Goal: Task Accomplishment & Management: Use online tool/utility

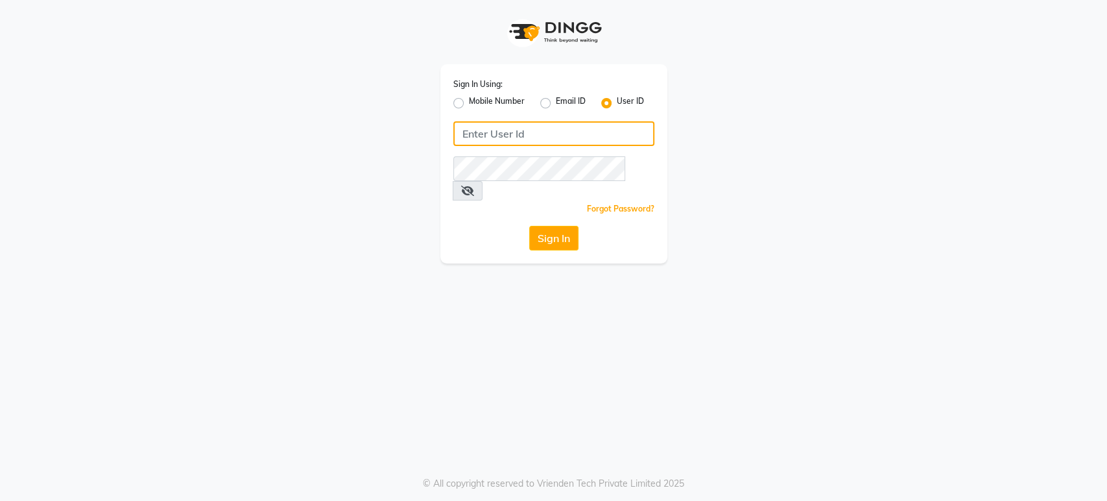
click at [467, 134] on input "Username" at bounding box center [553, 133] width 201 height 25
type input "ann"
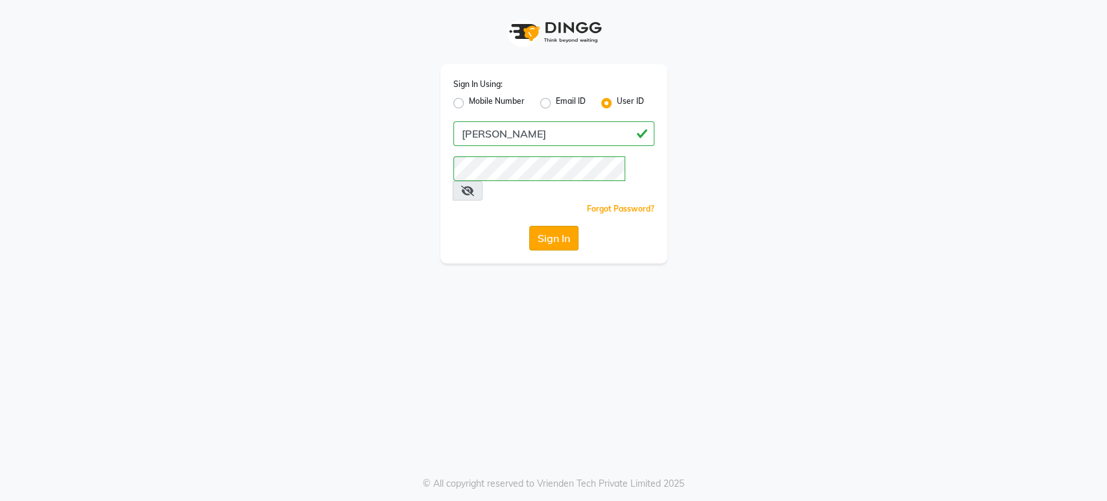
click at [545, 226] on button "Sign In" at bounding box center [553, 238] width 49 height 25
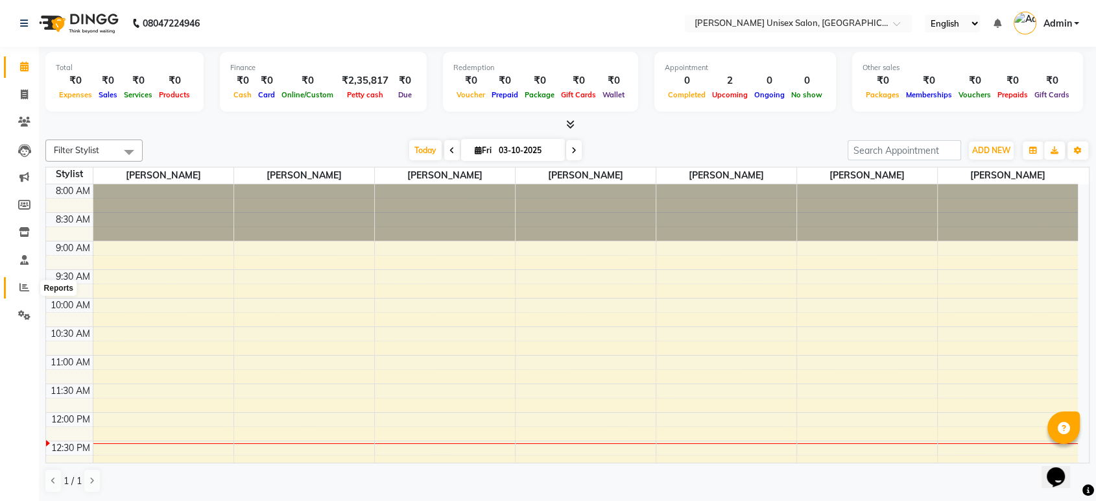
click at [23, 287] on icon at bounding box center [24, 287] width 10 height 10
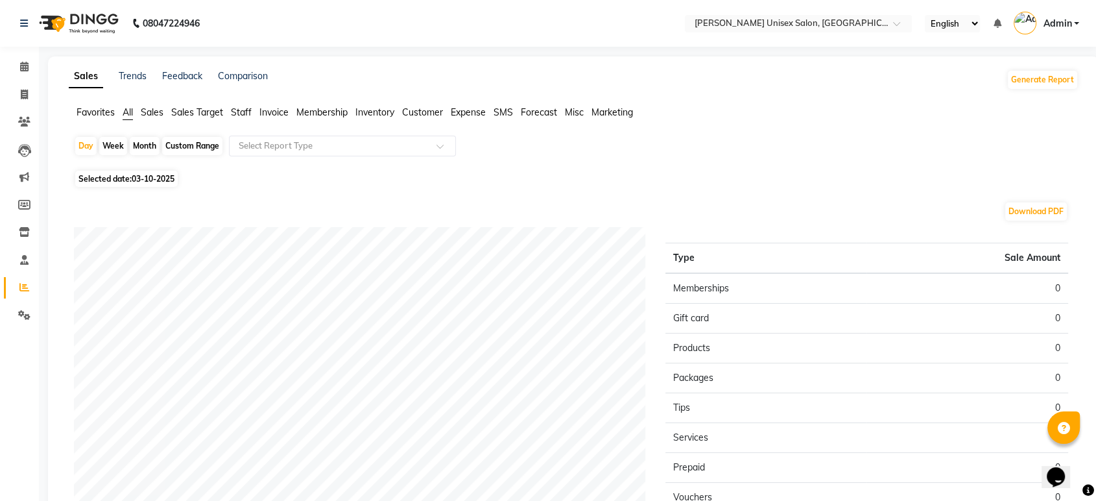
click at [134, 175] on span "03-10-2025" at bounding box center [153, 179] width 43 height 10
select select "10"
select select "2025"
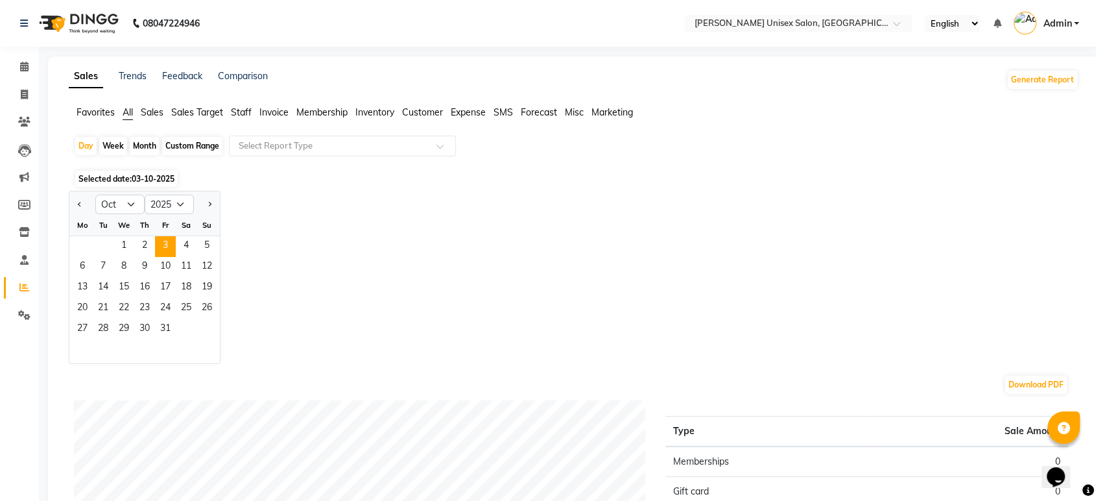
click at [145, 141] on div "Month" at bounding box center [145, 146] width 30 height 18
select select "10"
select select "2025"
click at [116, 244] on span "1" at bounding box center [124, 246] width 21 height 21
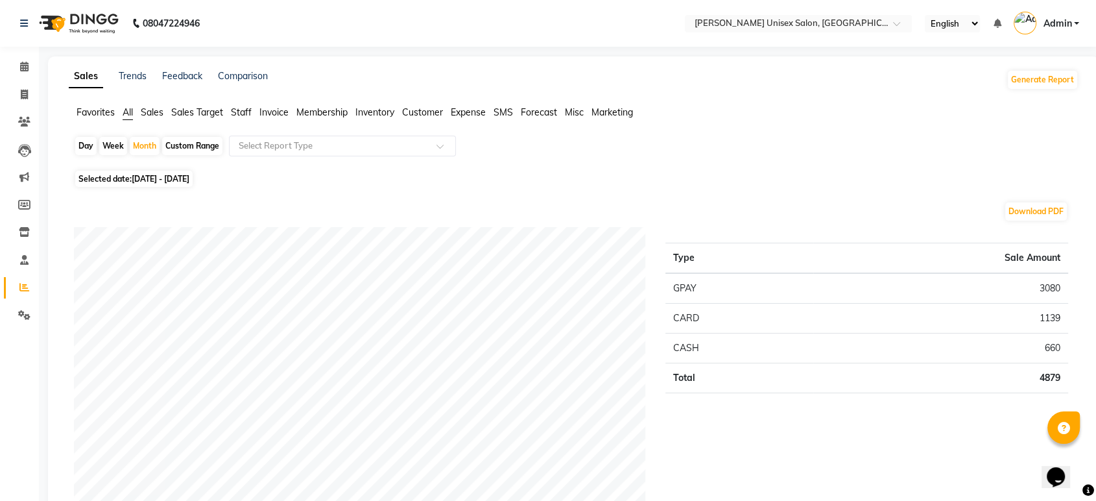
click at [144, 176] on span "01-10-2025 - 31-10-2025" at bounding box center [161, 179] width 58 height 10
select select "10"
select select "2025"
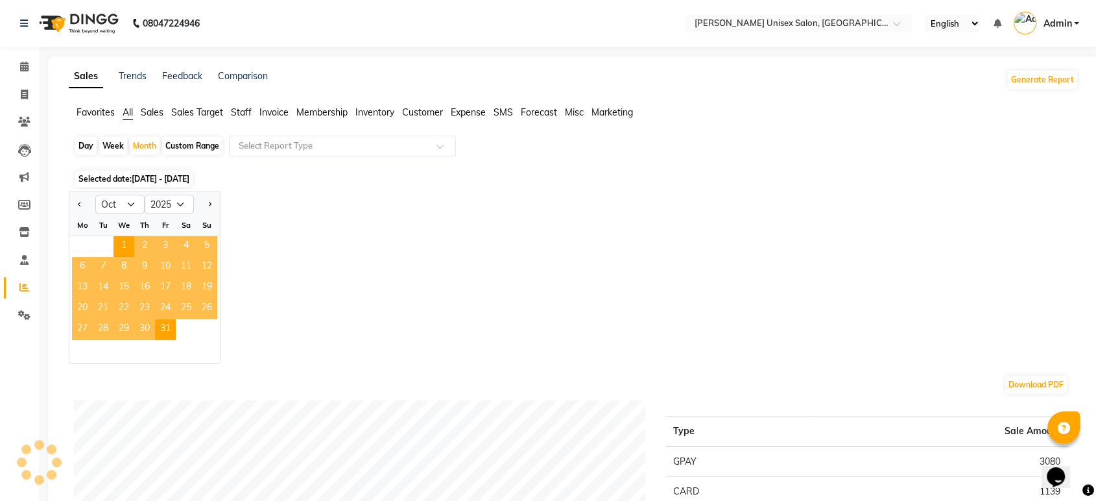
click at [143, 241] on span "2" at bounding box center [144, 246] width 21 height 21
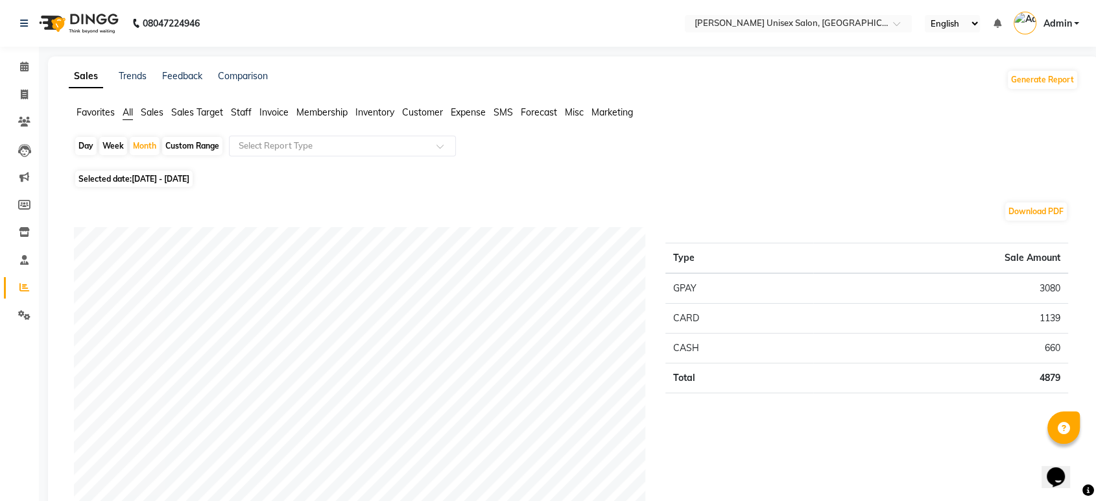
click at [88, 145] on div "Day" at bounding box center [85, 146] width 21 height 18
select select "10"
select select "2025"
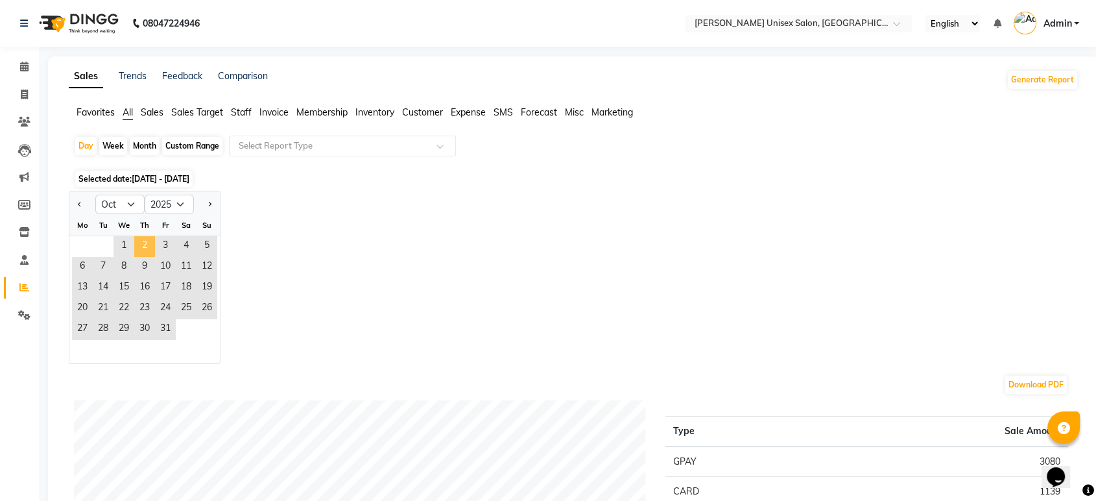
click at [145, 247] on span "2" at bounding box center [144, 246] width 21 height 21
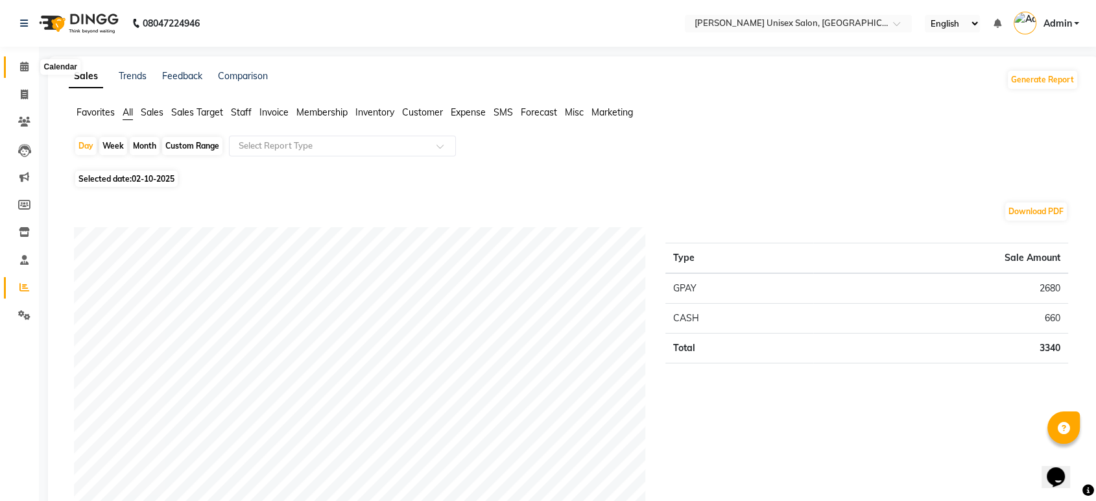
click at [25, 64] on icon at bounding box center [24, 67] width 8 height 10
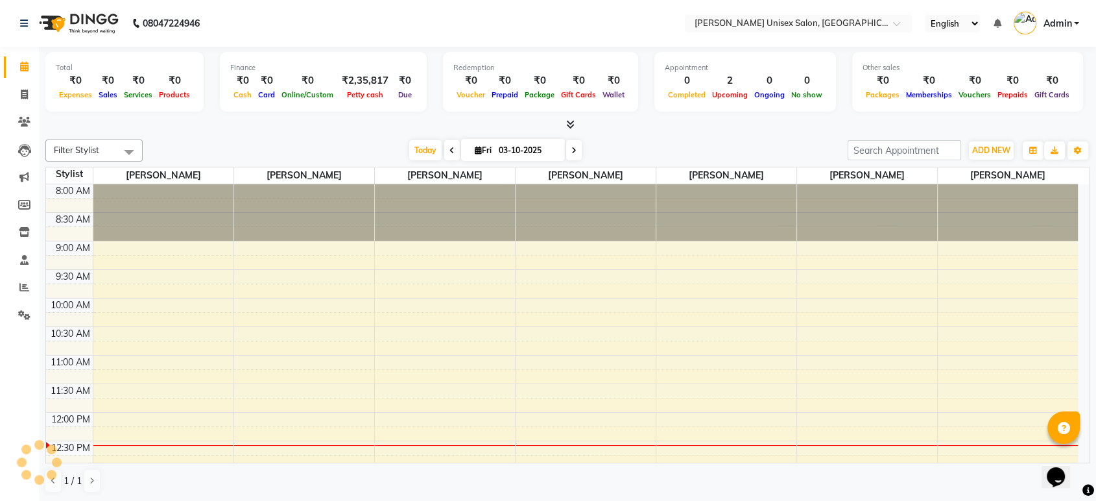
scroll to position [228, 0]
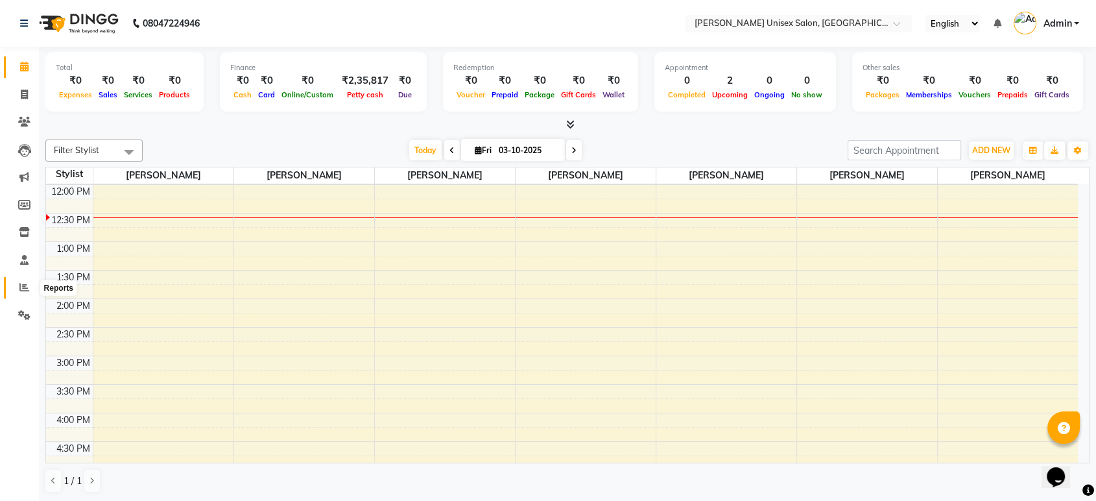
click at [25, 289] on icon at bounding box center [24, 287] width 10 height 10
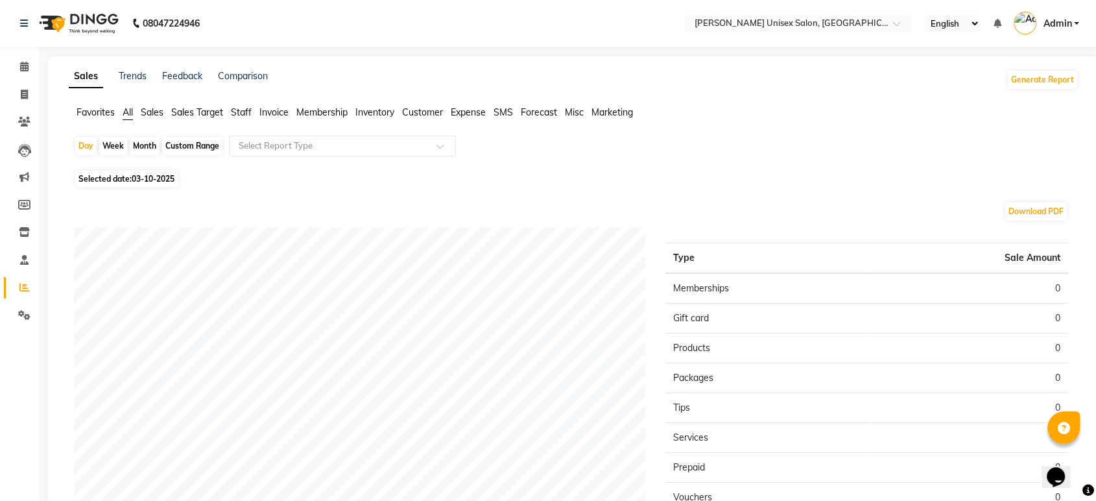
click at [99, 179] on span "Selected date: 03-10-2025" at bounding box center [126, 179] width 102 height 16
select select "10"
select select "2025"
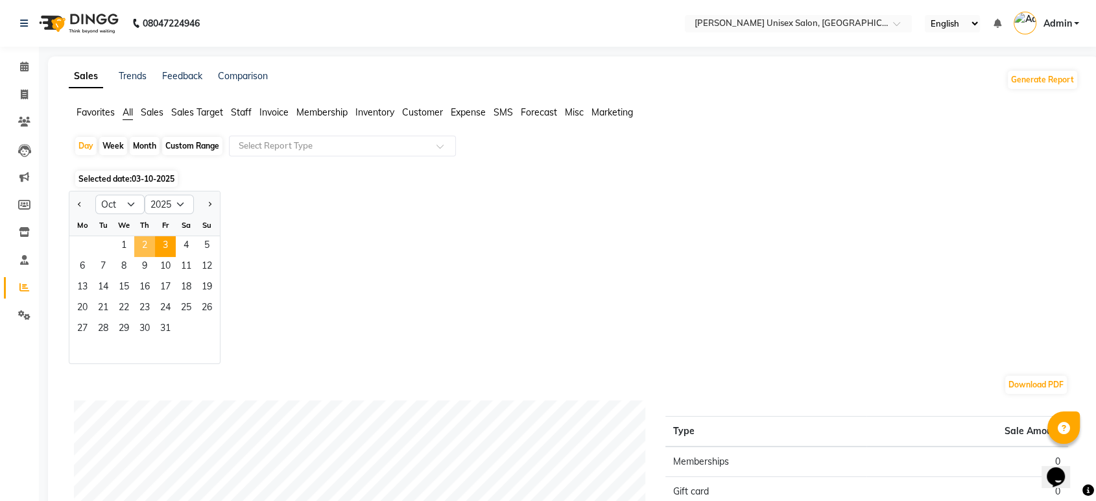
click at [141, 250] on span "2" at bounding box center [144, 246] width 21 height 21
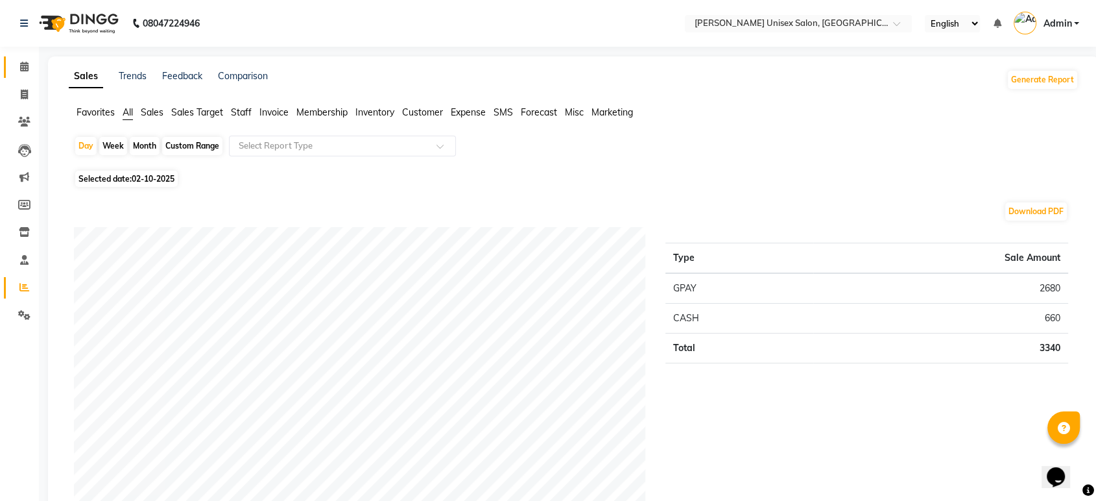
click at [23, 66] on icon at bounding box center [24, 67] width 8 height 10
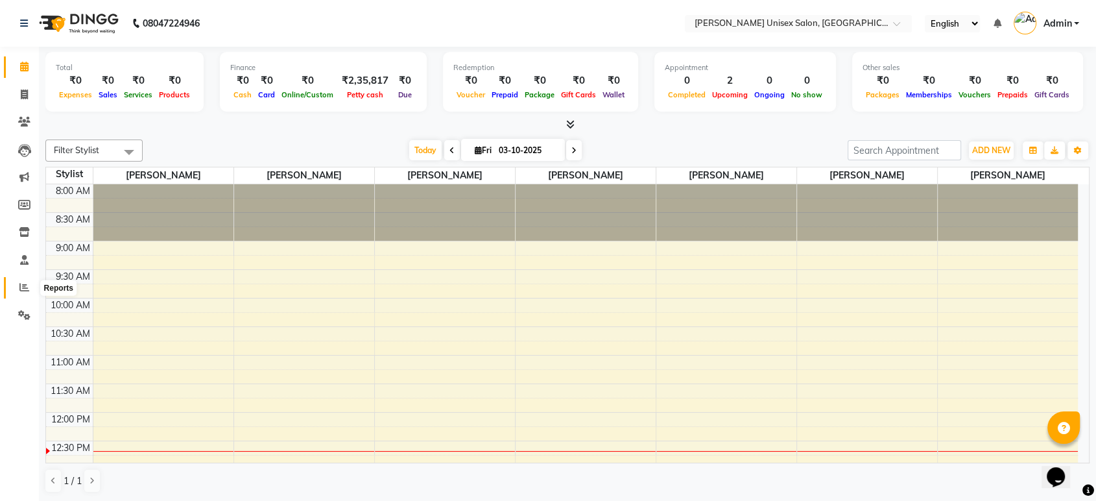
click at [26, 288] on icon at bounding box center [24, 287] width 10 height 10
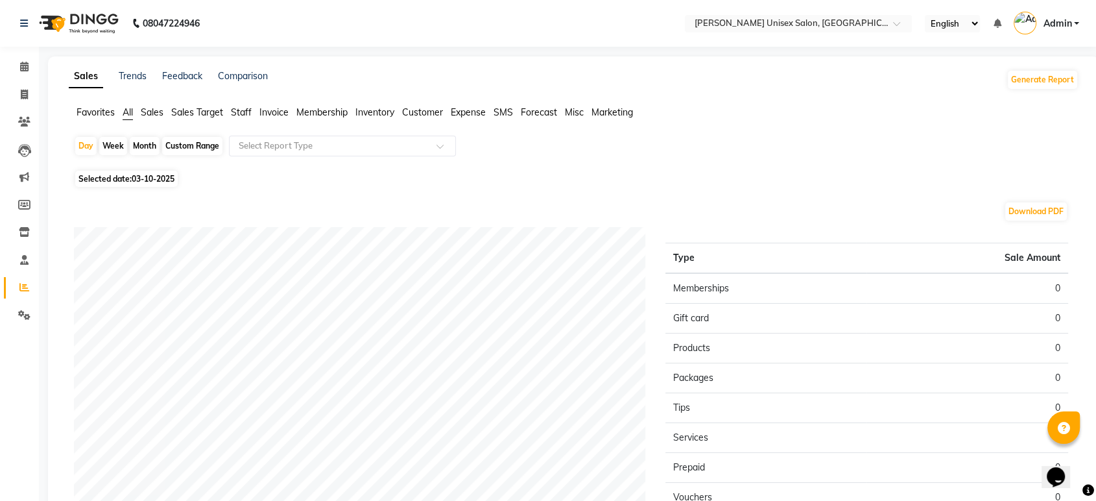
click at [146, 145] on div "Month" at bounding box center [145, 146] width 30 height 18
select select "10"
select select "2025"
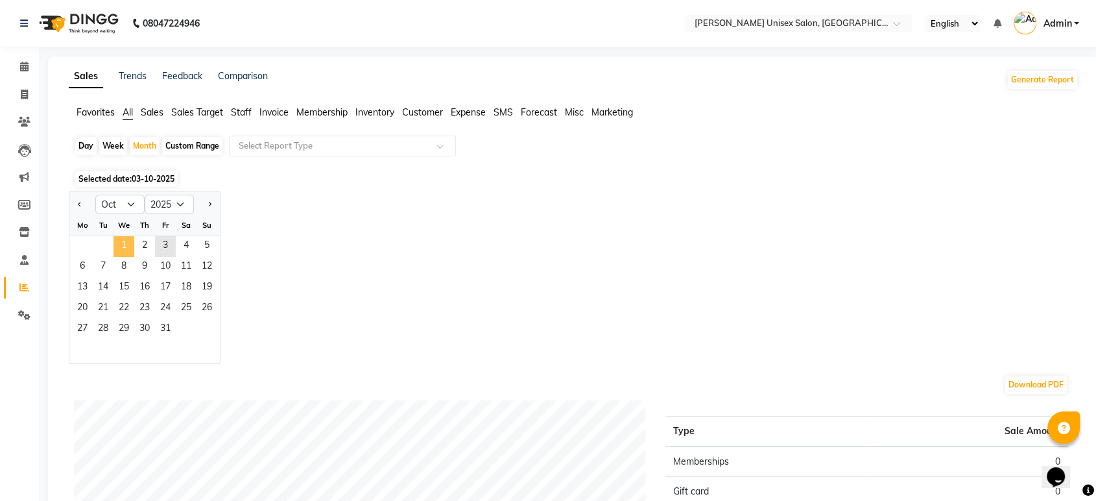
click at [123, 237] on span "1" at bounding box center [124, 246] width 21 height 21
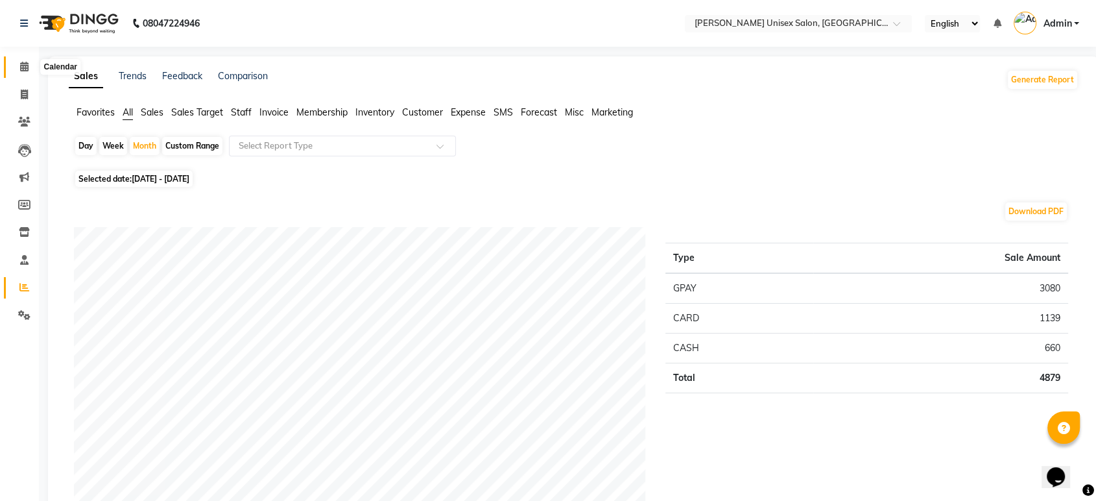
click at [24, 67] on icon at bounding box center [24, 67] width 8 height 10
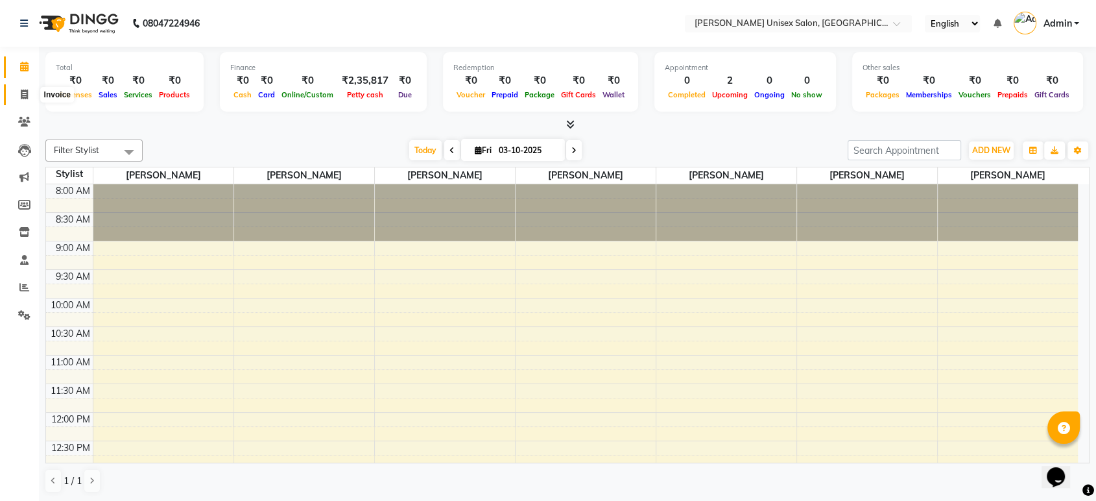
click at [21, 97] on icon at bounding box center [24, 95] width 7 height 10
select select "7372"
select select "service"
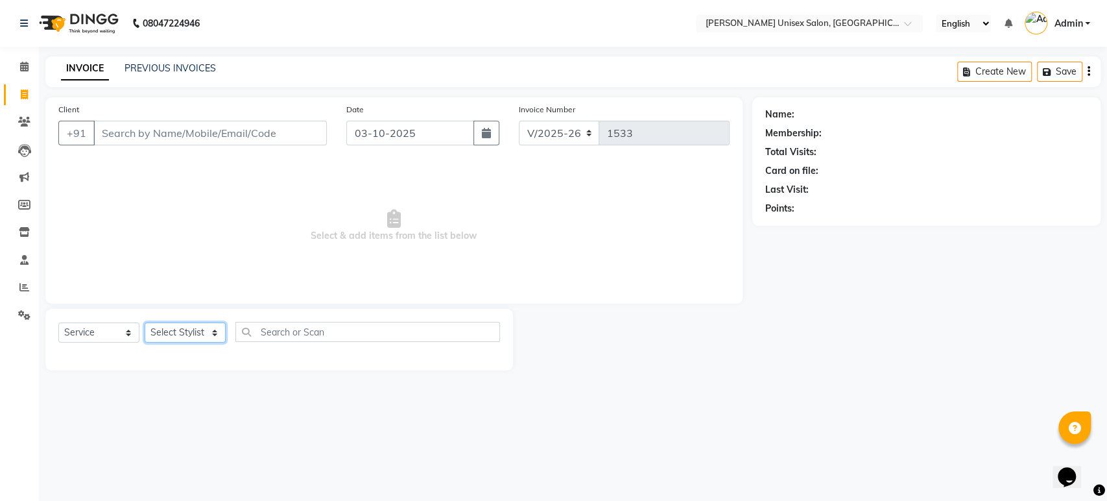
click at [162, 330] on select "Select Stylist [PERSON_NAME] [PERSON_NAME] [PERSON_NAME] Pooja [PERSON_NAME] AH…" at bounding box center [185, 332] width 81 height 20
select select "64436"
click at [145, 322] on select "Select Stylist [PERSON_NAME] [PERSON_NAME] [PERSON_NAME] Pooja [PERSON_NAME] AH…" at bounding box center [185, 332] width 81 height 20
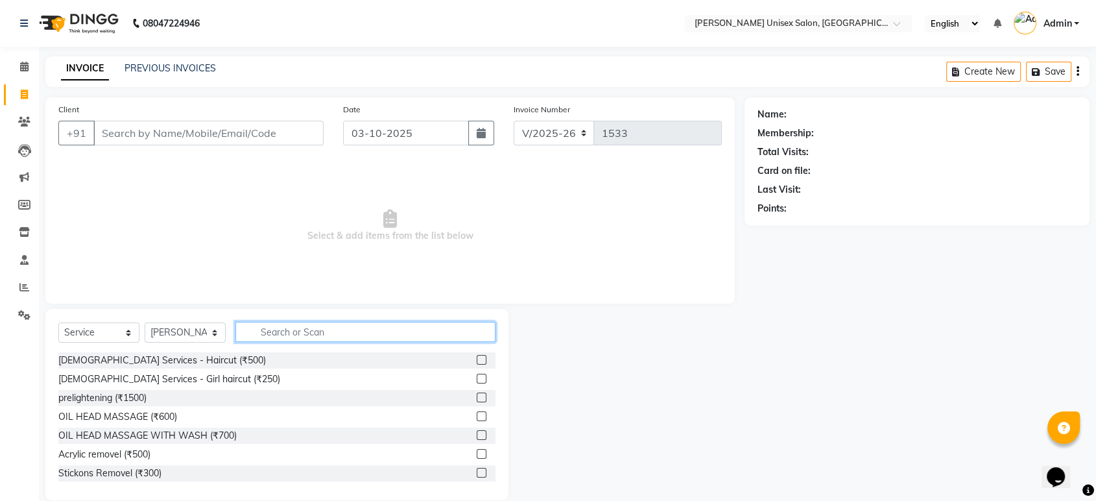
click at [261, 333] on input "text" at bounding box center [365, 332] width 260 height 20
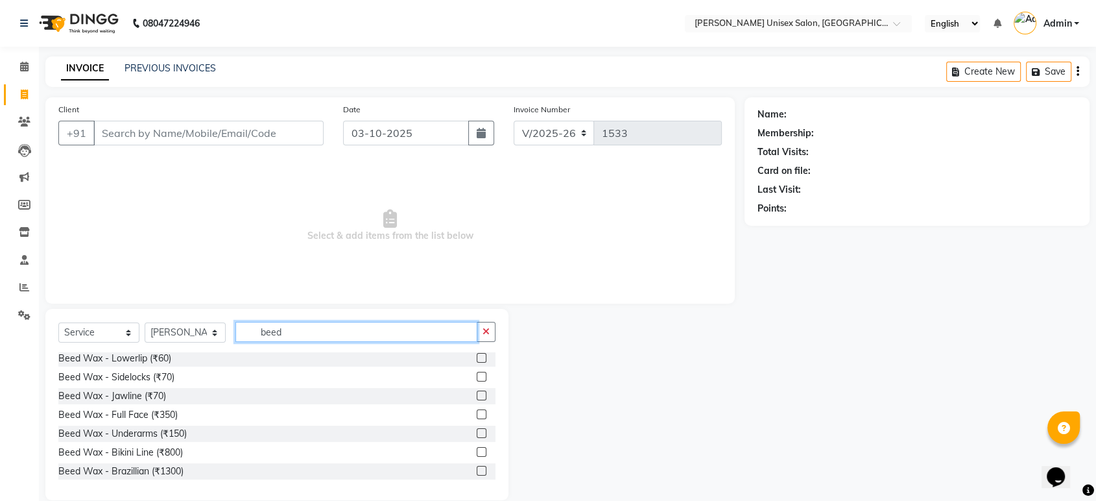
scroll to position [18, 0]
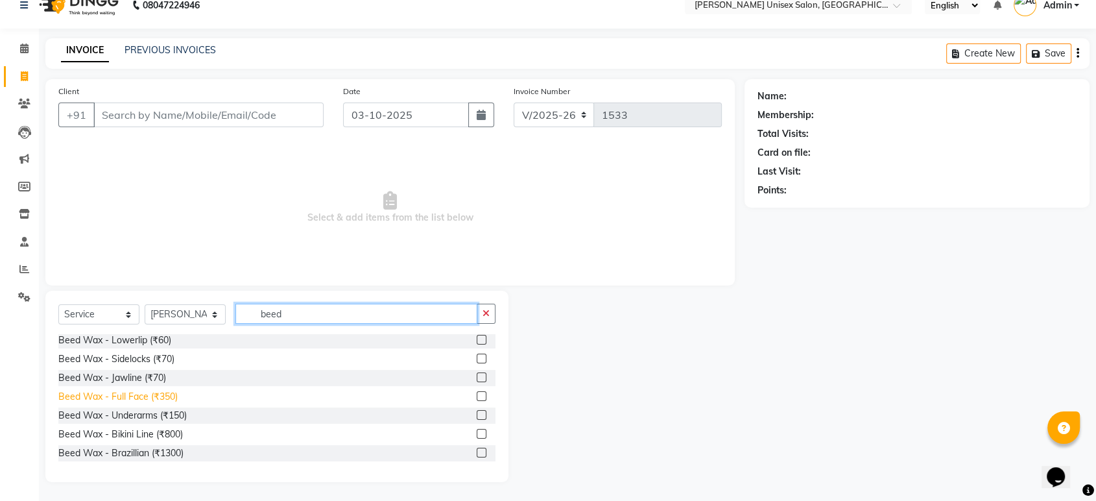
type input "beed"
click at [121, 393] on div "Beed Wax - Full Face (₹350)" at bounding box center [117, 397] width 119 height 14
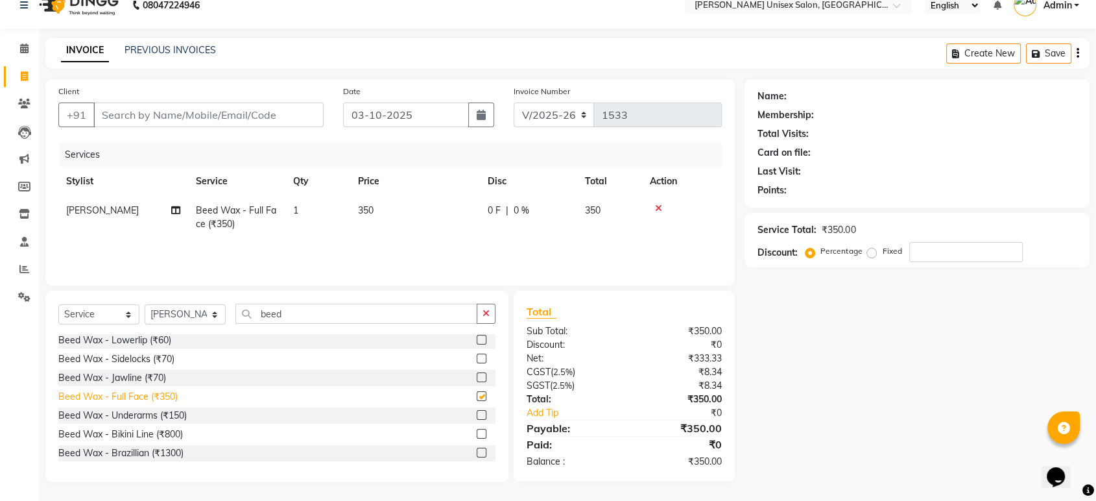
checkbox input "false"
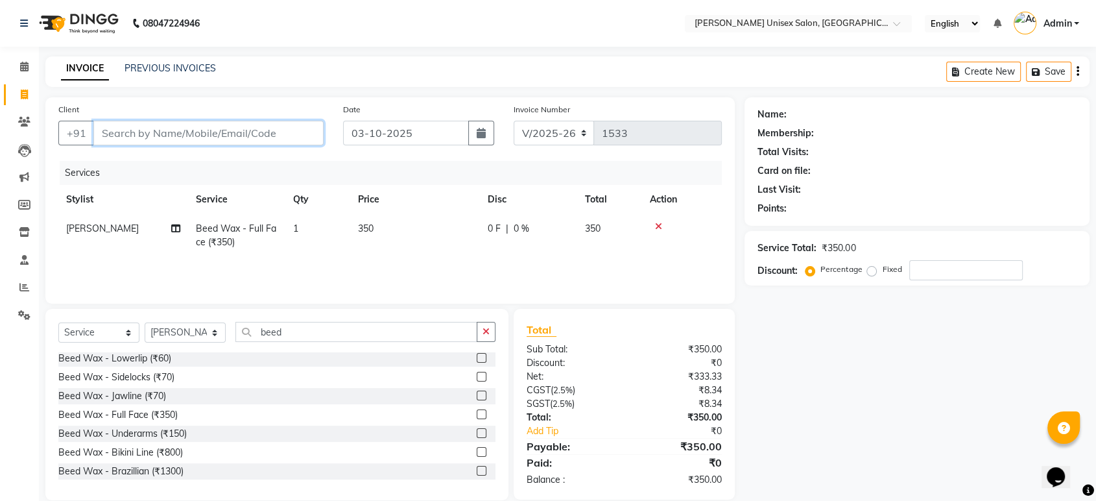
click at [108, 128] on input "Client" at bounding box center [208, 133] width 230 height 25
type input "m"
type input "0"
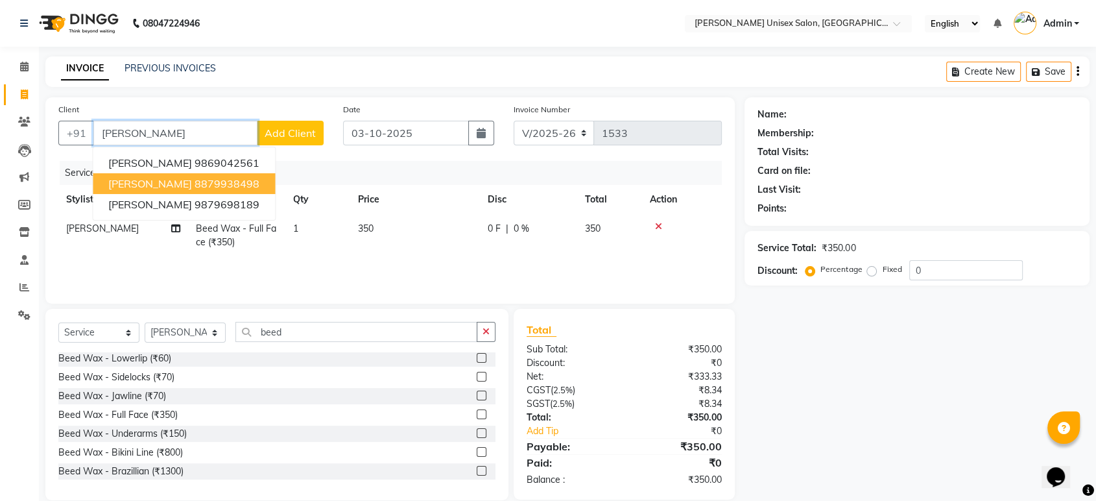
click at [162, 180] on span "[PERSON_NAME]" at bounding box center [150, 183] width 84 height 13
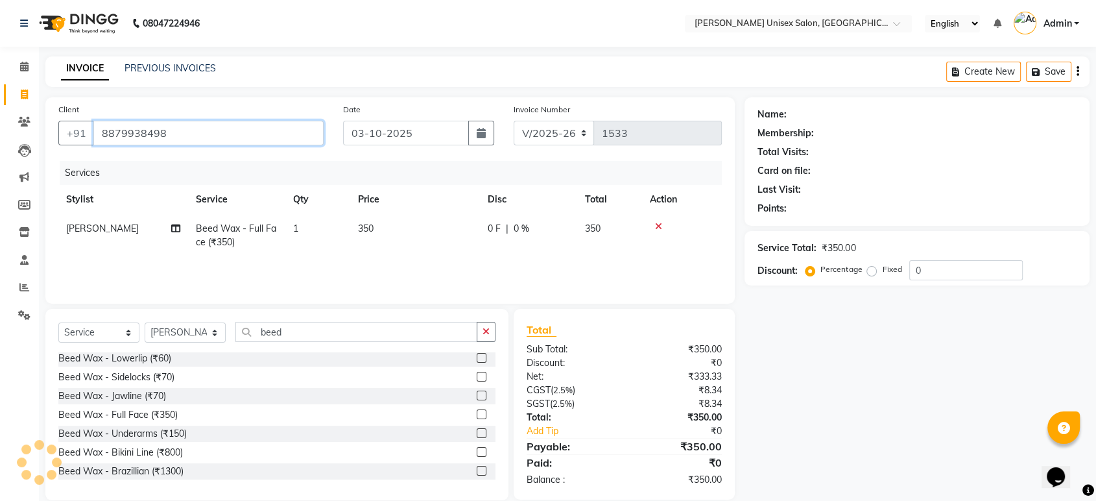
type input "8879938498"
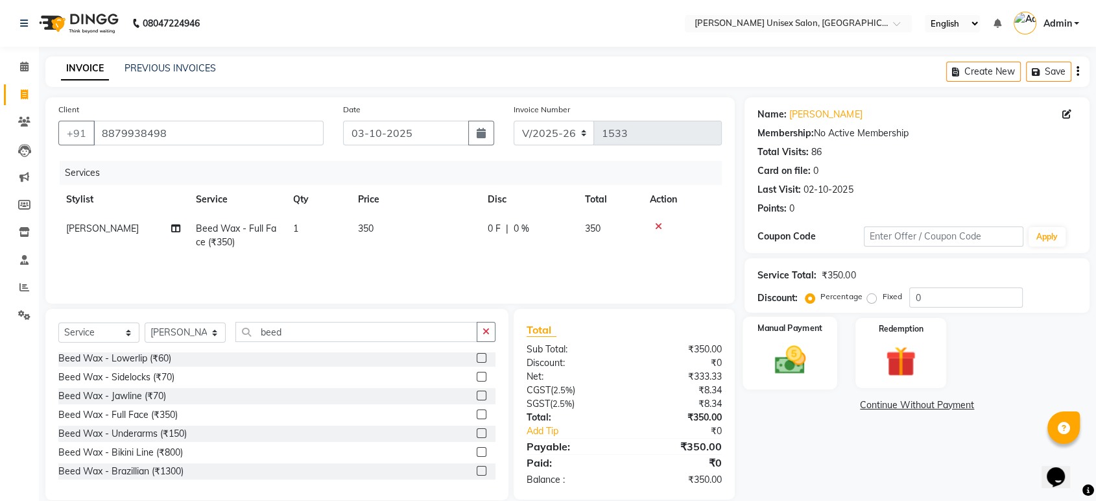
click at [787, 363] on img at bounding box center [790, 360] width 51 height 36
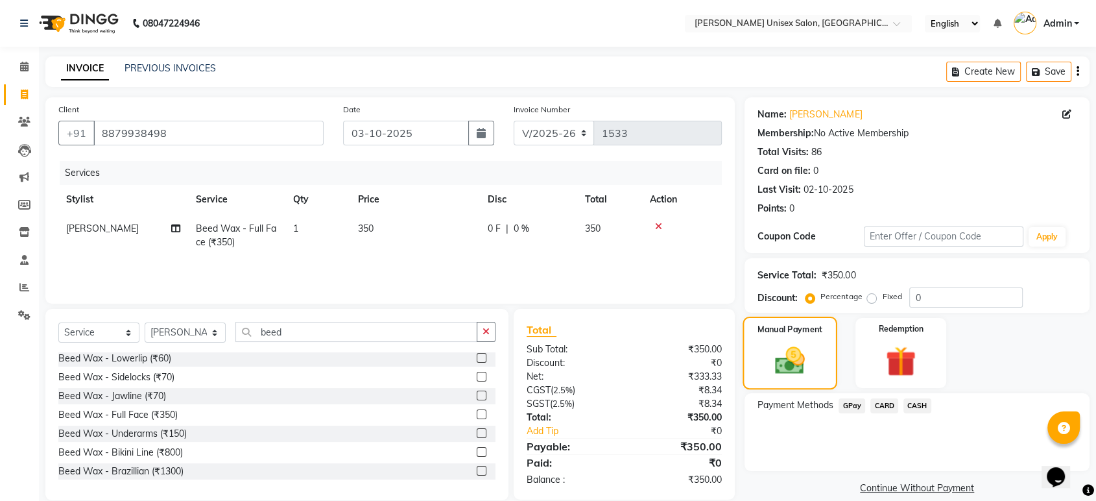
scroll to position [18, 0]
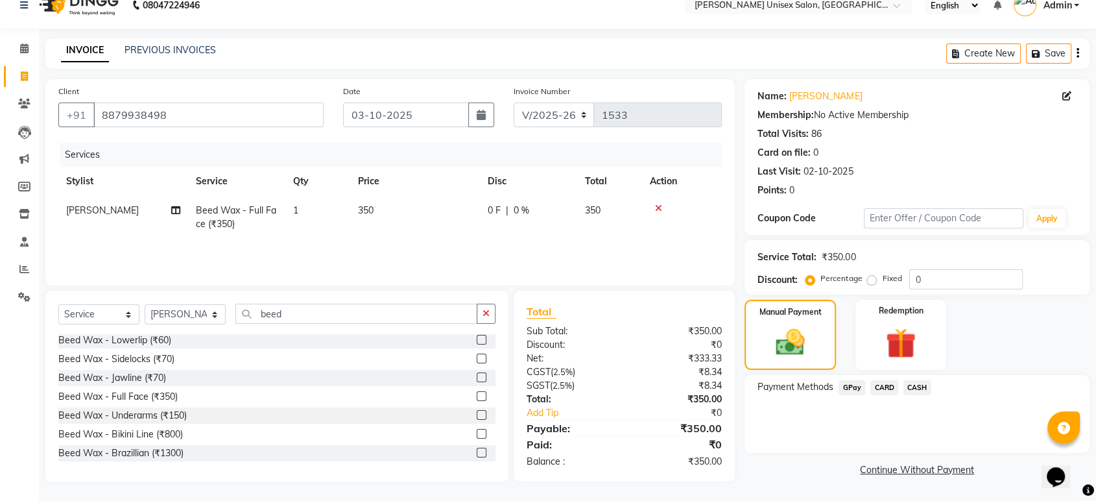
click at [917, 387] on span "CASH" at bounding box center [918, 387] width 28 height 15
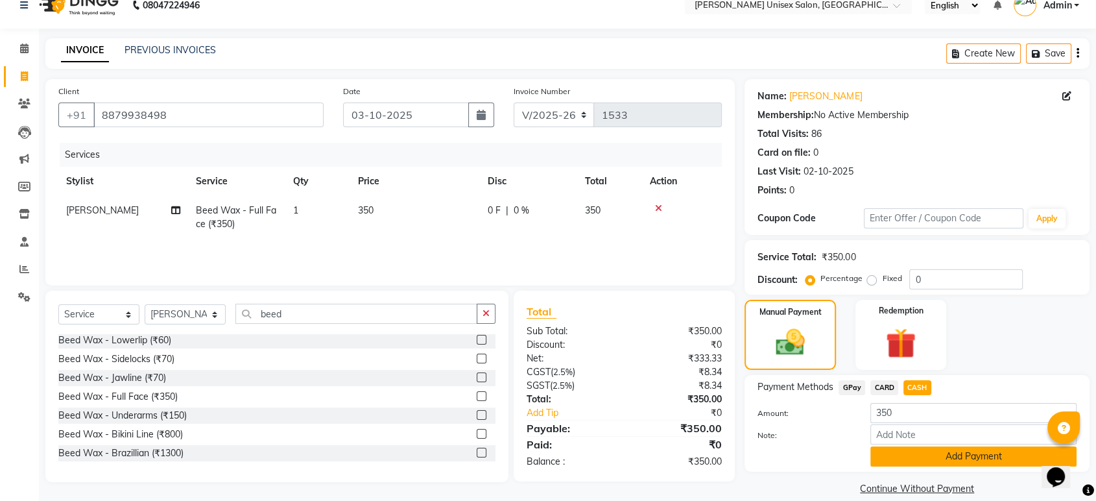
click at [970, 455] on button "Add Payment" at bounding box center [974, 456] width 206 height 20
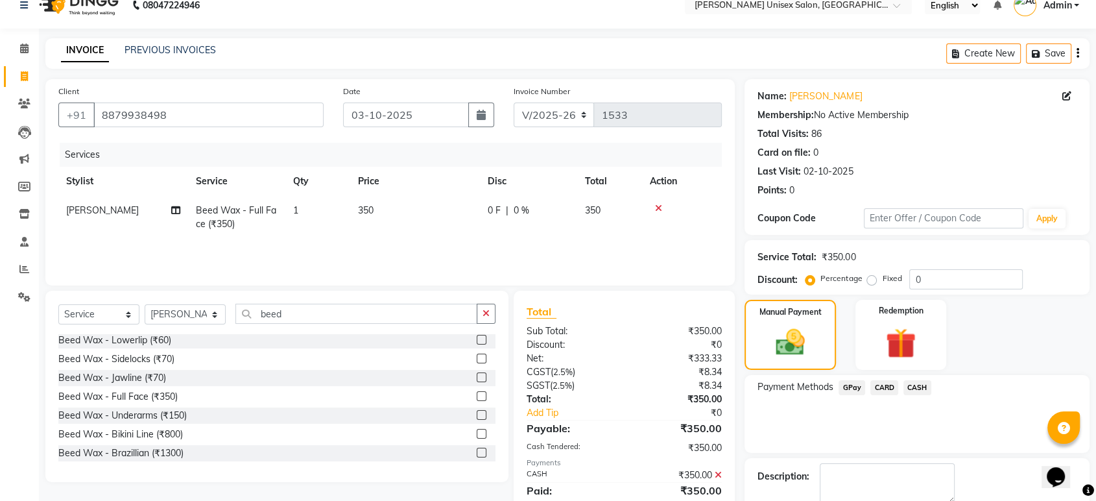
scroll to position [88, 0]
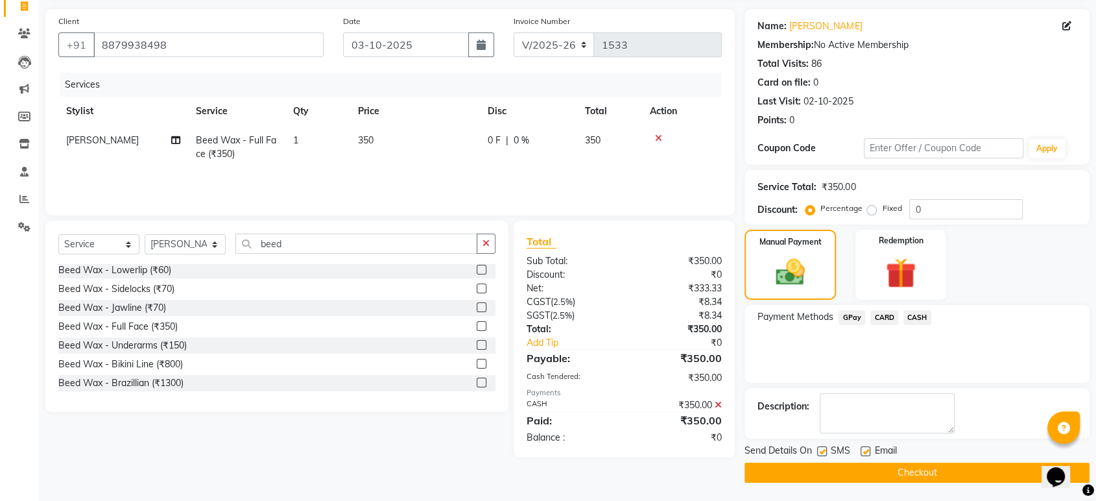
click at [950, 470] on button "Checkout" at bounding box center [917, 473] width 345 height 20
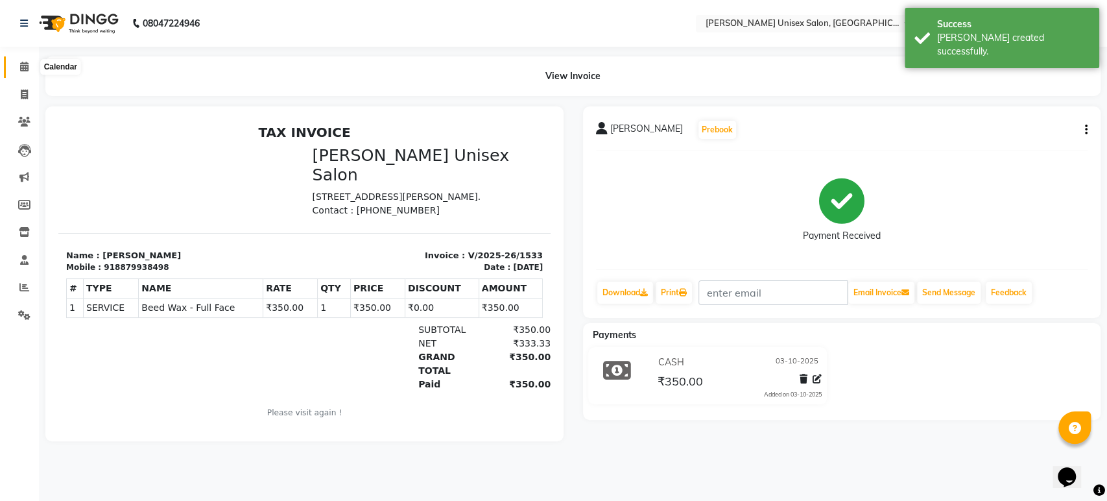
click at [25, 65] on icon at bounding box center [24, 67] width 8 height 10
